Goal: Task Accomplishment & Management: Manage account settings

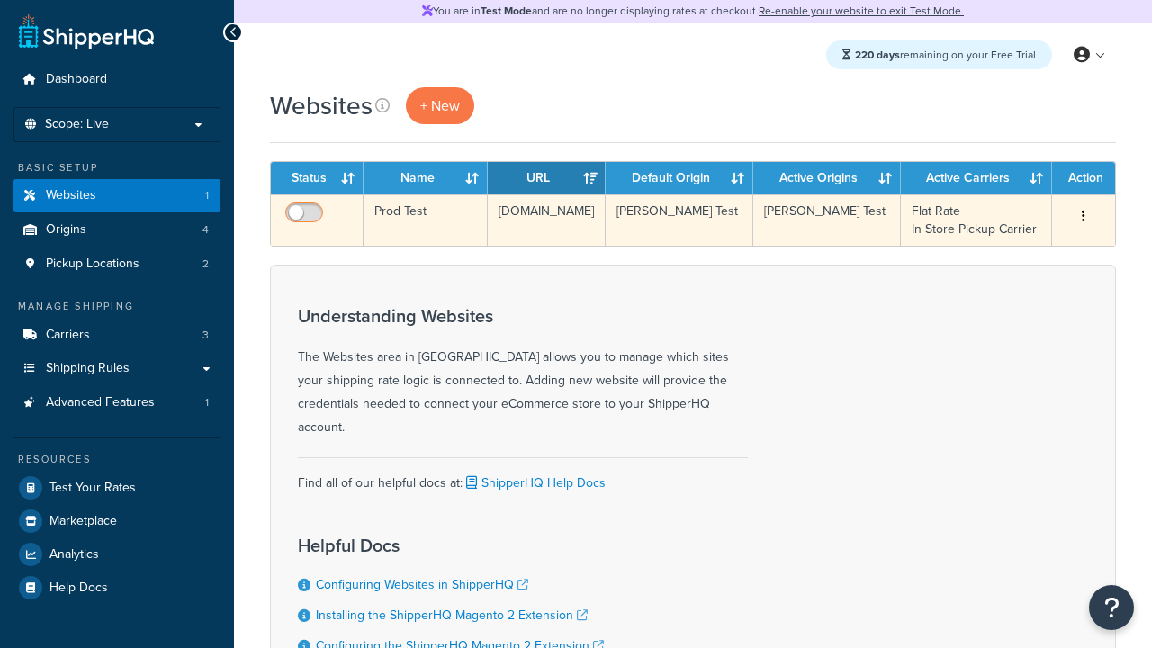
click at [306, 217] on input "checkbox" at bounding box center [306, 217] width 49 height 22
checkbox input "true"
